Goal: Information Seeking & Learning: Find specific fact

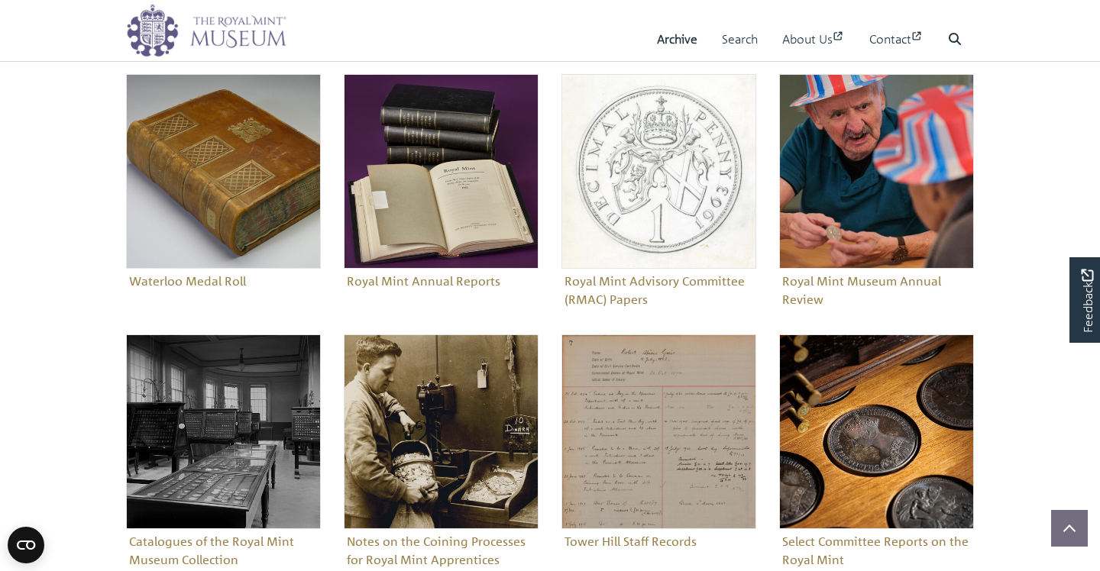
scroll to position [559, 0]
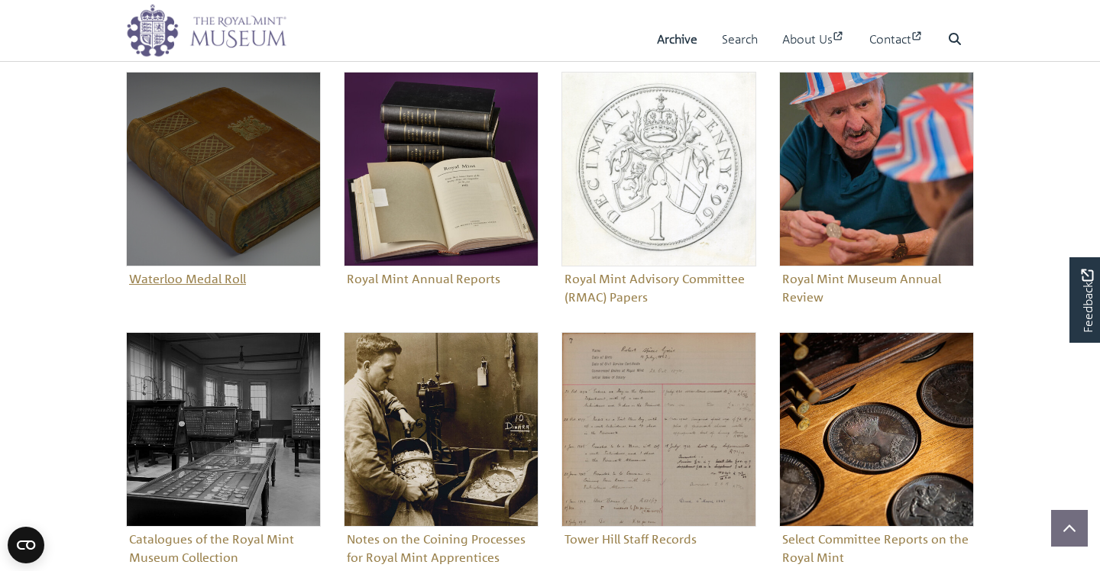
click at [251, 219] on img "Sub-collection" at bounding box center [223, 169] width 195 height 195
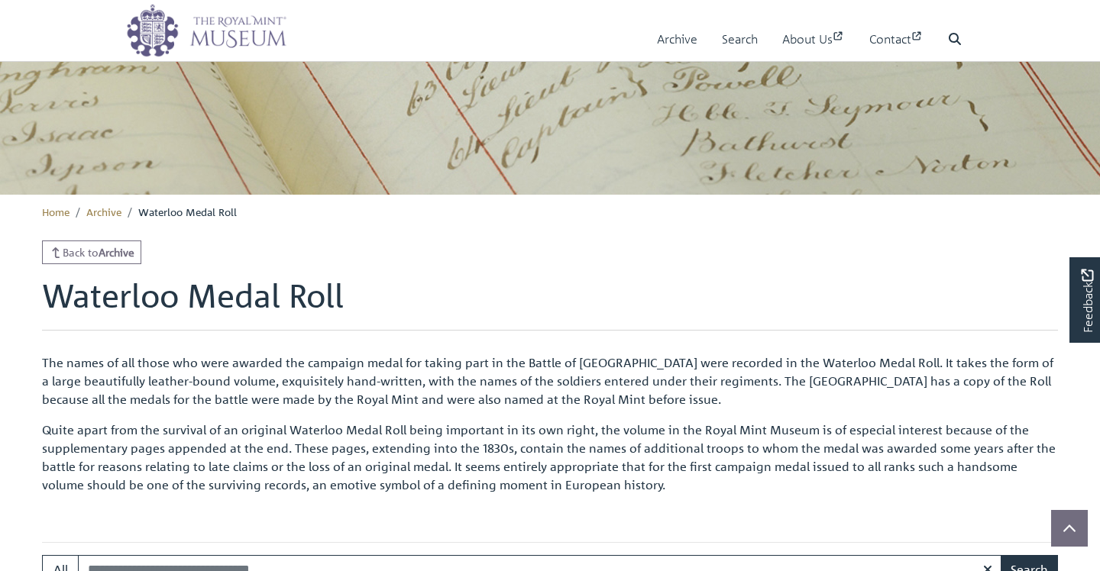
scroll to position [380, 0]
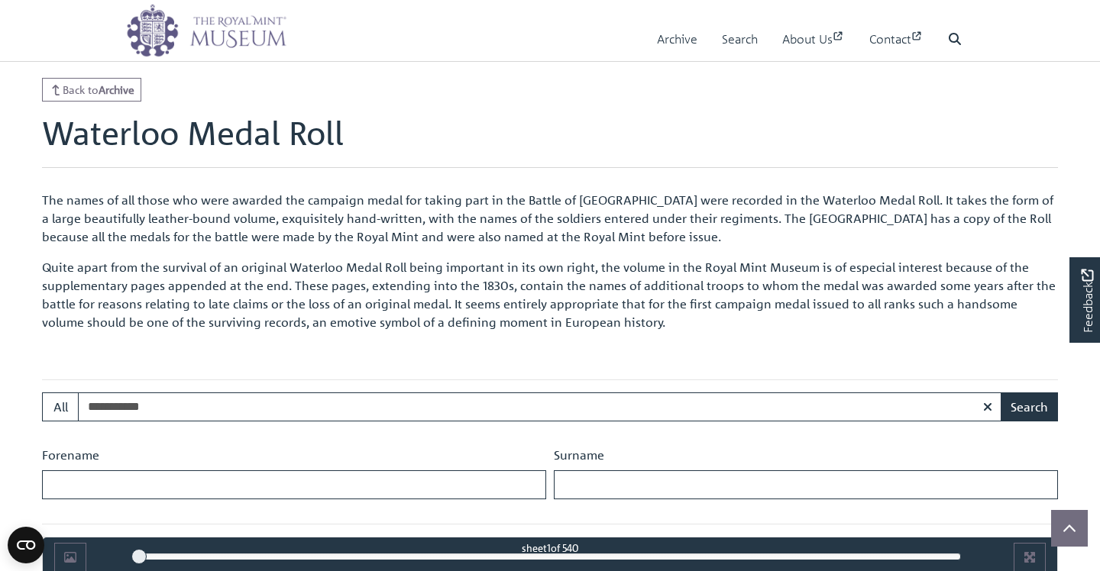
type input "**********"
click at [1029, 406] on button "Search" at bounding box center [1029, 407] width 57 height 29
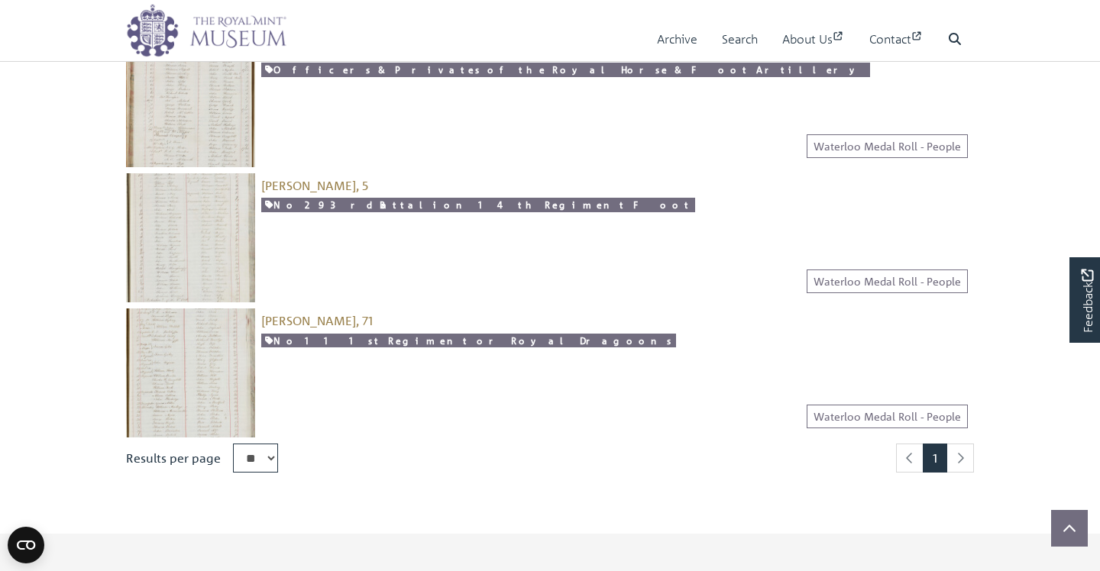
scroll to position [328, 0]
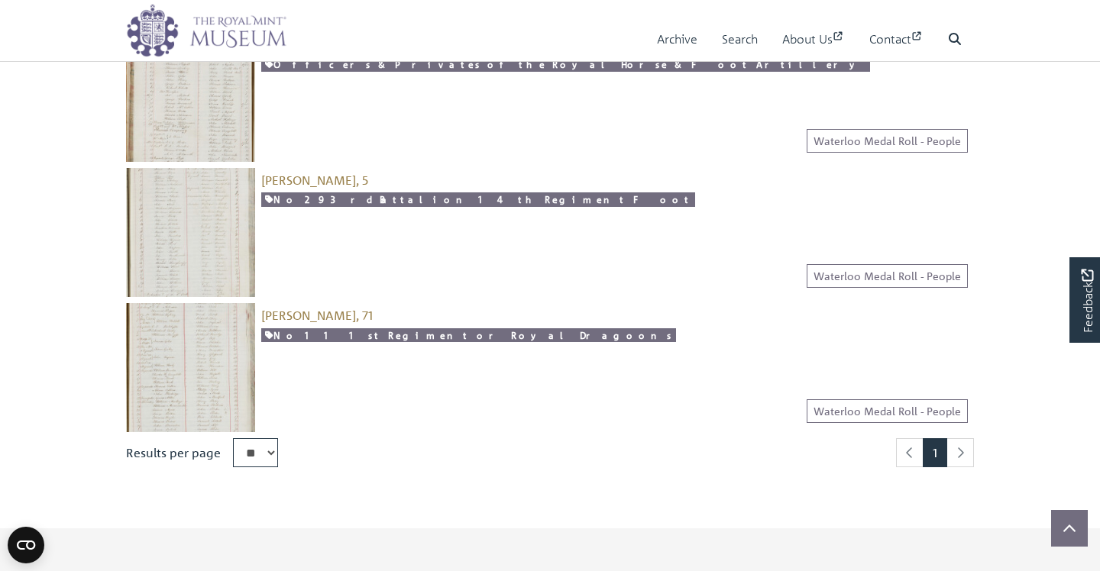
click at [218, 222] on img at bounding box center [190, 232] width 129 height 129
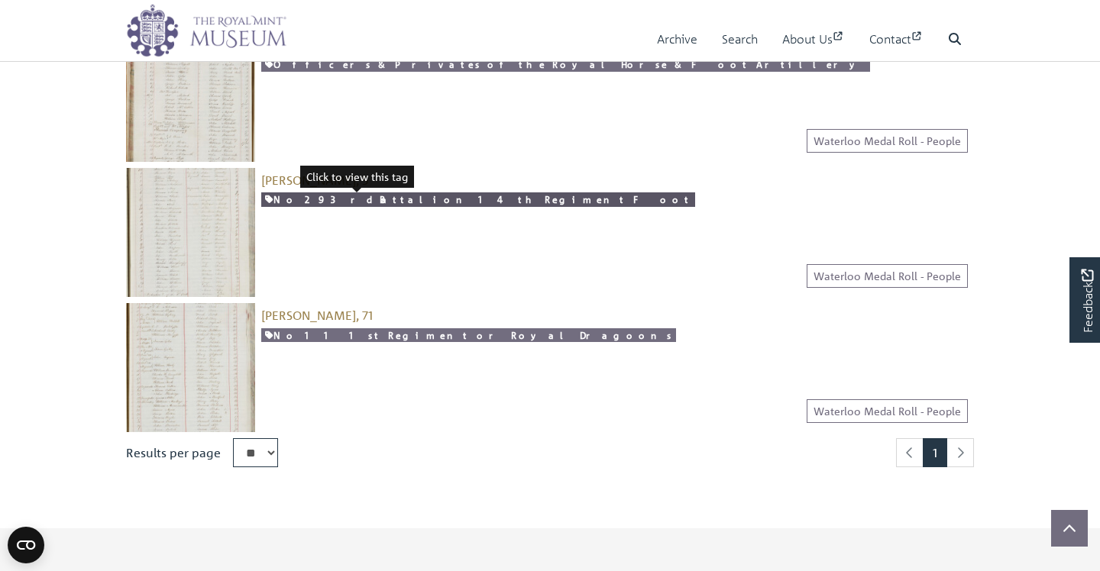
click at [361, 205] on link "No 29 3rd Battalion 14th Regiment Foot" at bounding box center [478, 200] width 434 height 15
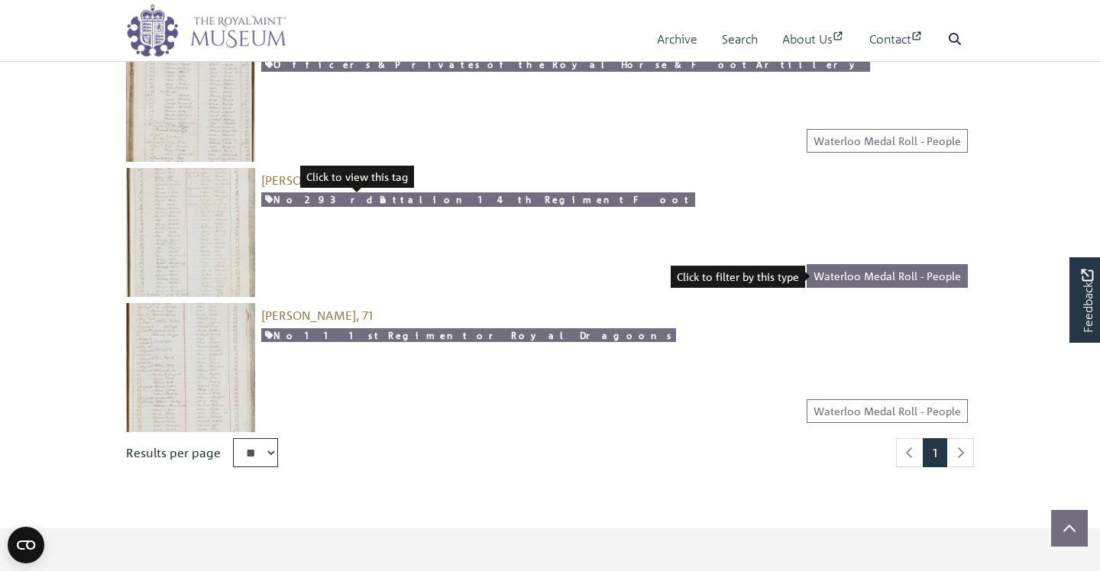
click at [867, 275] on link "Waterloo Medal Roll - People" at bounding box center [887, 276] width 161 height 24
click at [190, 218] on img at bounding box center [190, 232] width 129 height 129
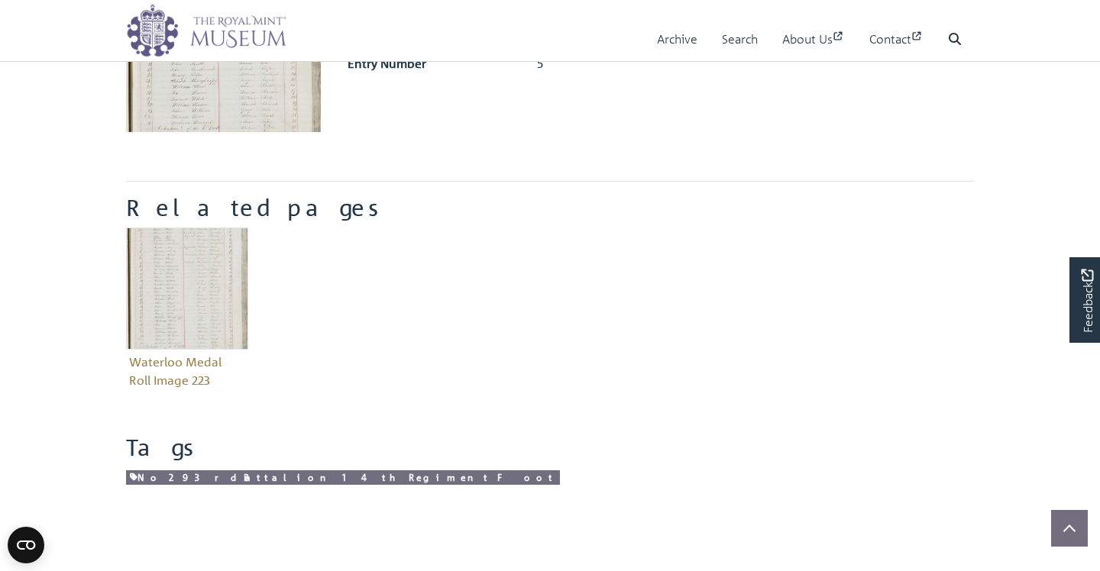
scroll to position [75, 0]
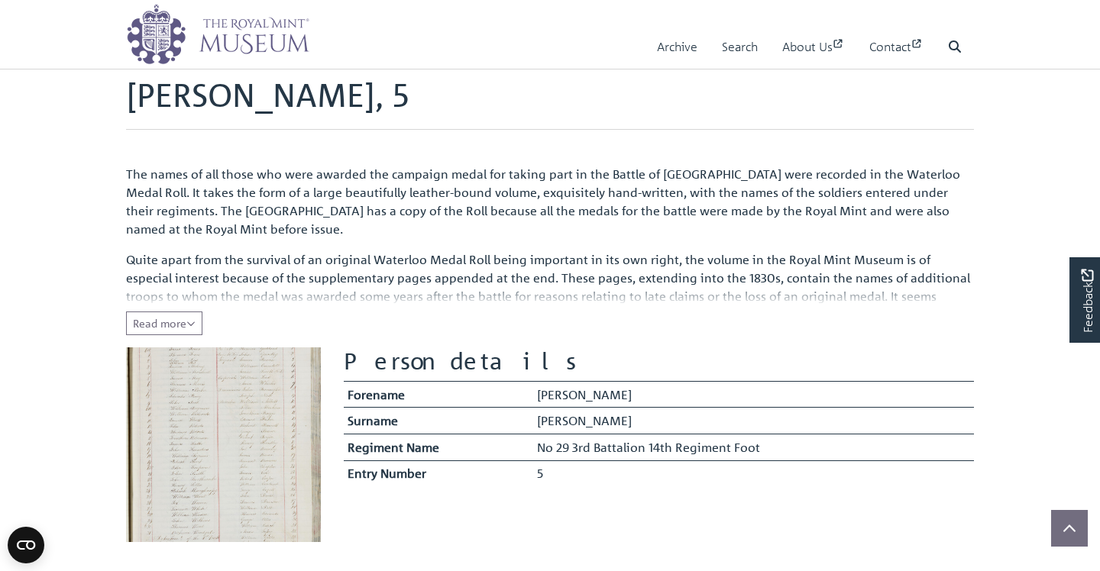
click at [255, 412] on img at bounding box center [223, 445] width 195 height 195
click at [210, 316] on div "The names of all those who were awarded the campaign medal for taking part in t…" at bounding box center [550, 244] width 848 height 183
click at [199, 319] on button "Read more Collapse" at bounding box center [164, 324] width 76 height 24
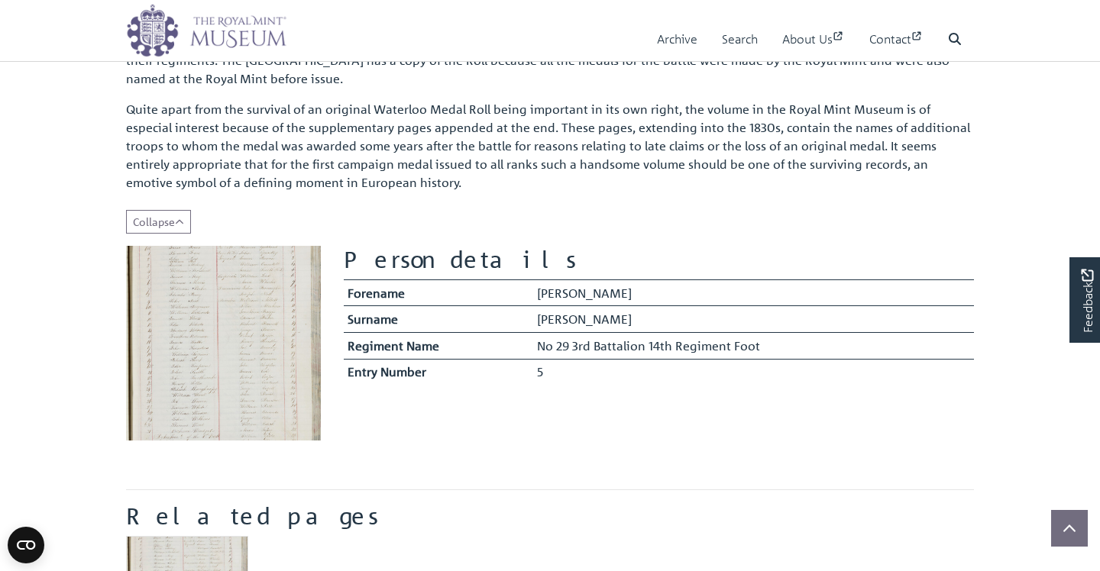
scroll to position [291, 0]
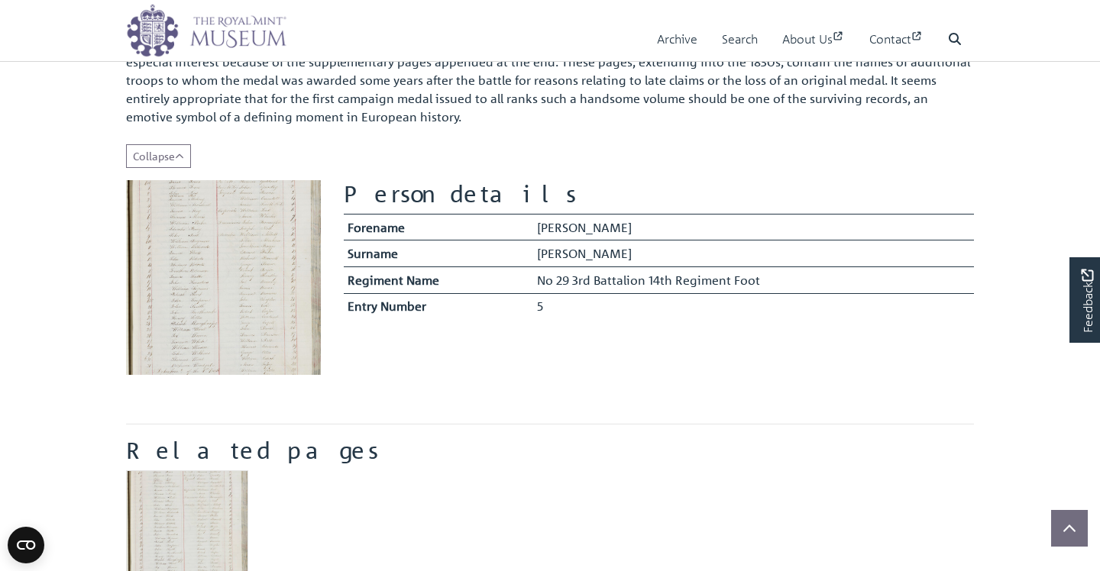
click at [219, 238] on img at bounding box center [223, 277] width 195 height 195
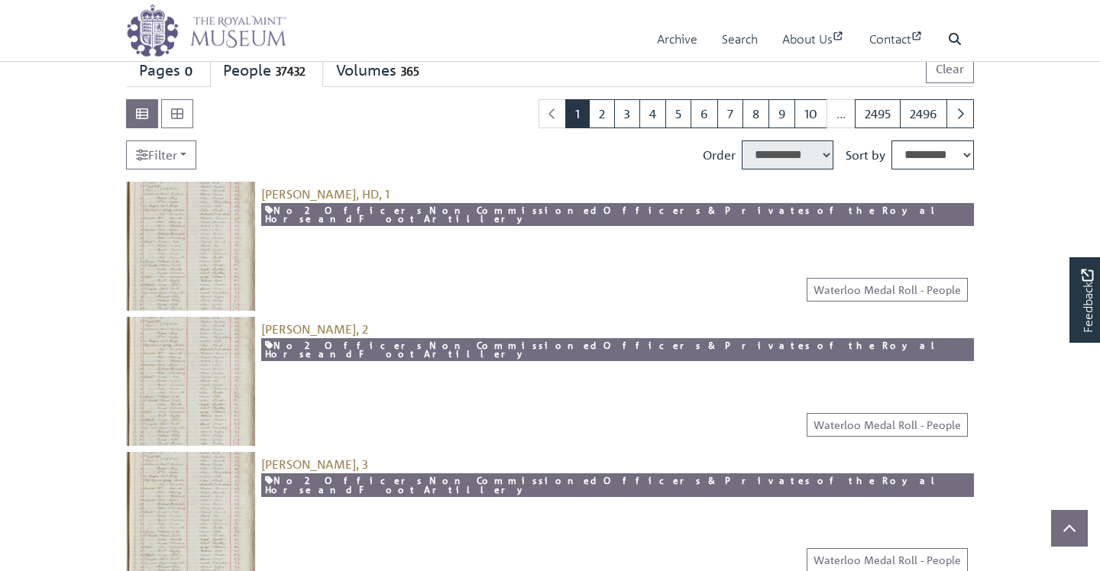
scroll to position [287, 0]
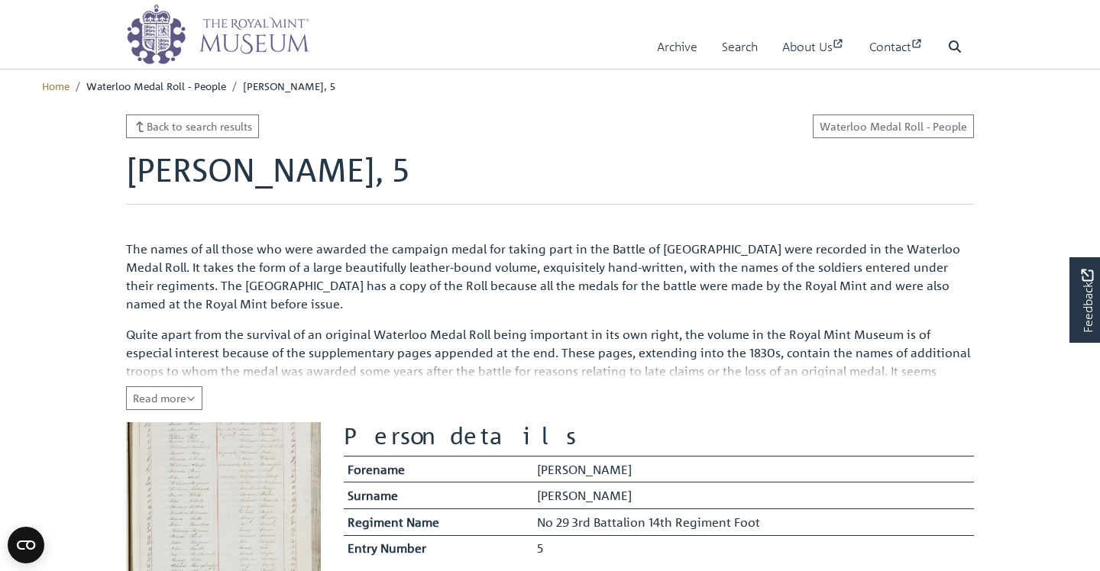
click at [219, 448] on img at bounding box center [223, 519] width 195 height 195
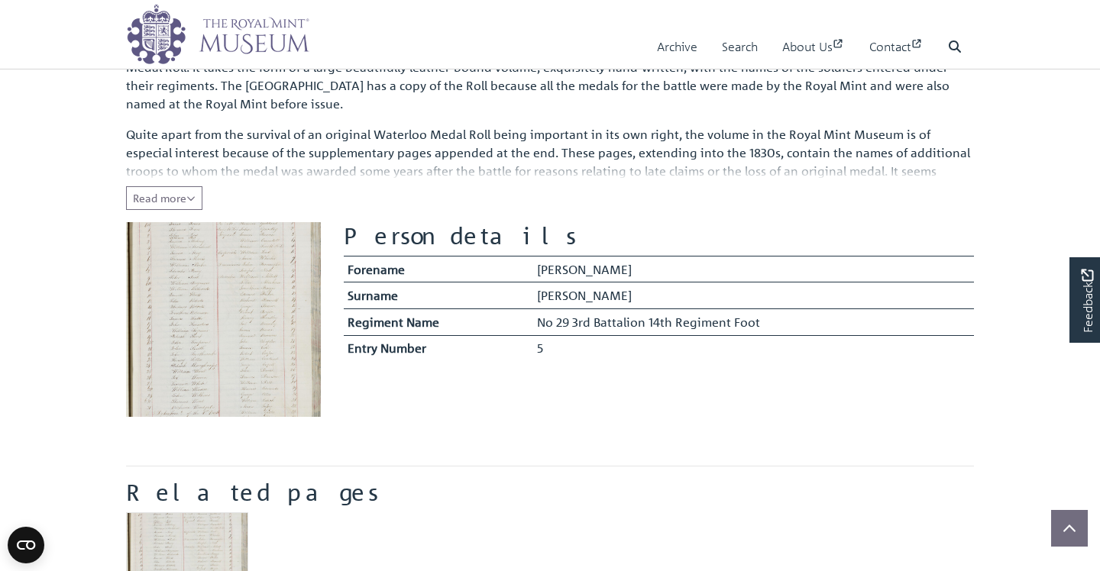
scroll to position [277, 0]
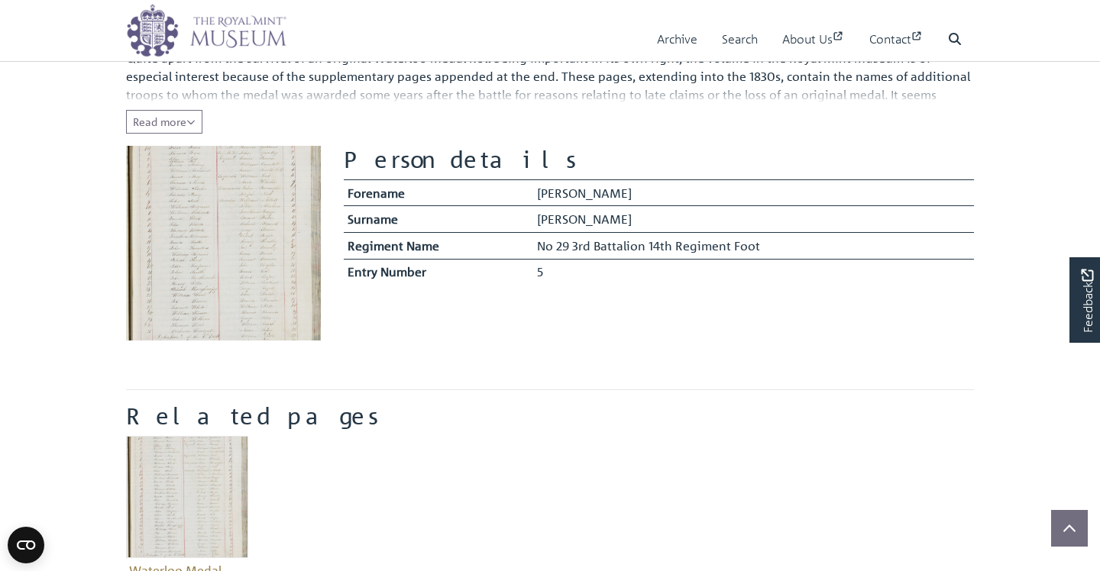
click at [261, 240] on img at bounding box center [223, 243] width 195 height 195
click at [549, 203] on td "Isaac" at bounding box center [753, 193] width 441 height 27
click at [554, 231] on td "Smith" at bounding box center [753, 219] width 441 height 27
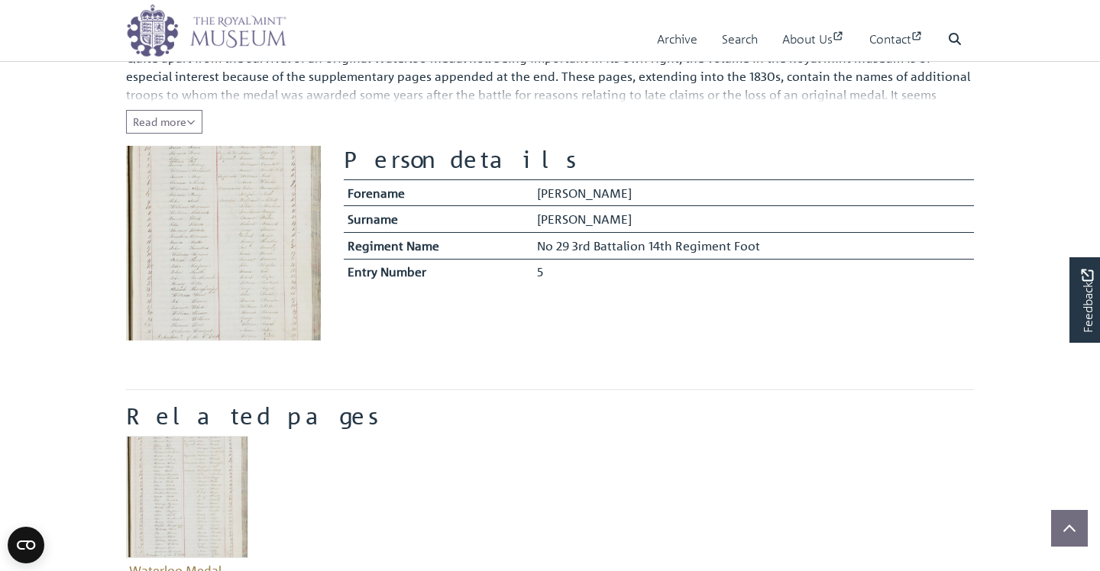
click at [560, 250] on td "No 29 3rd Battalion 14th Regiment Foot" at bounding box center [753, 245] width 441 height 27
click at [558, 267] on td "5" at bounding box center [753, 272] width 441 height 26
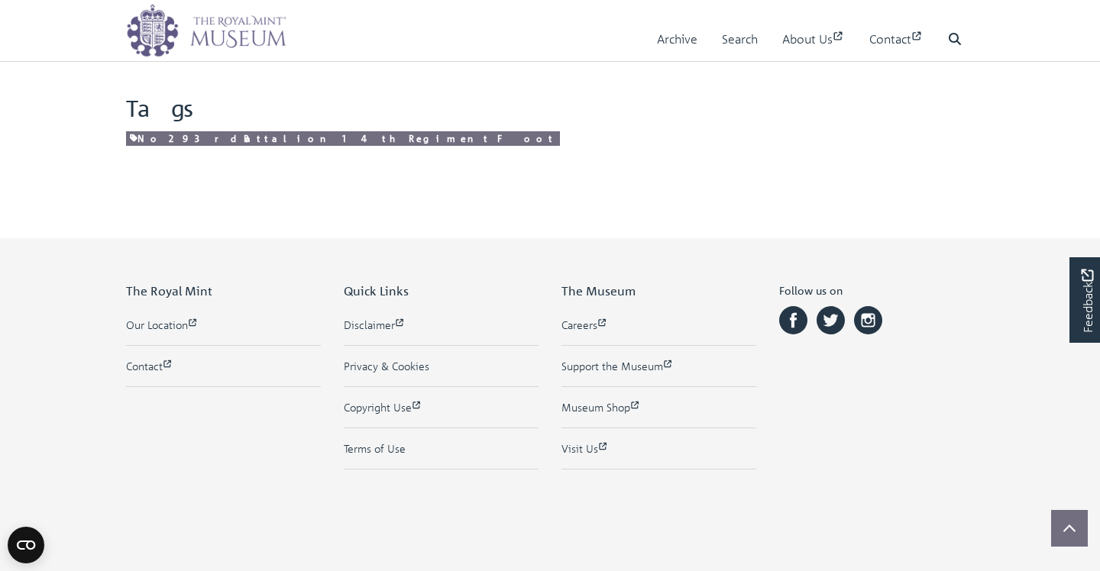
scroll to position [821, 0]
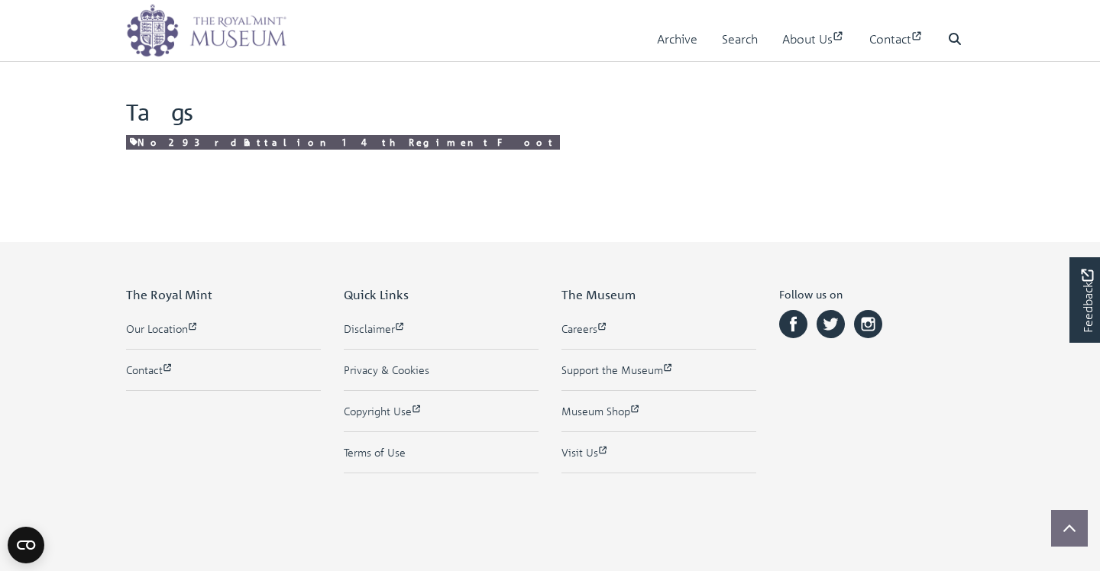
click at [213, 144] on link "No 29 3rd Battalion 14th Regiment Foot" at bounding box center [343, 142] width 434 height 15
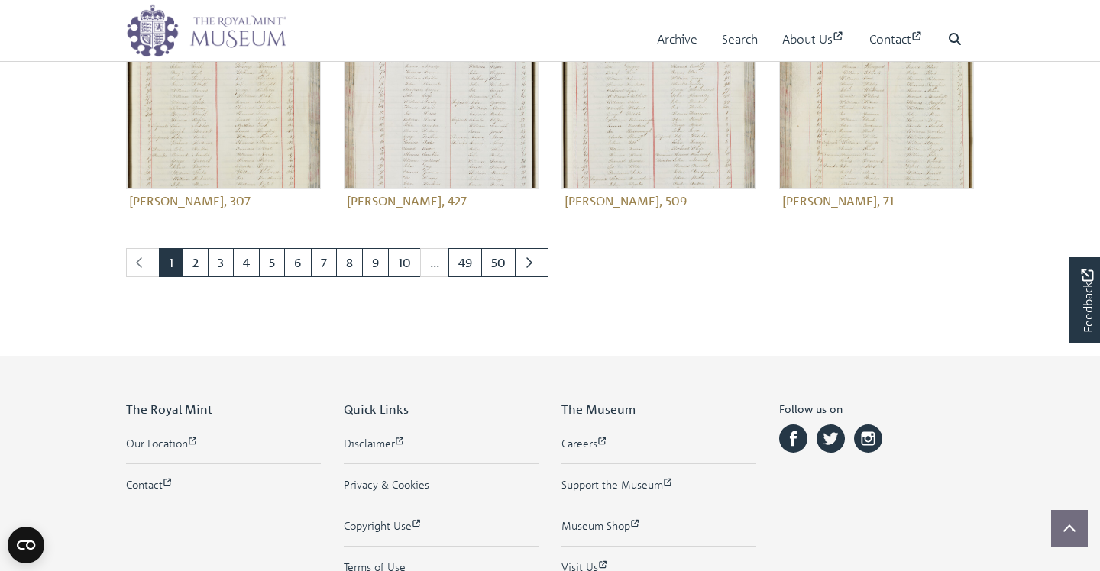
scroll to position [691, 0]
